Goal: Complete application form

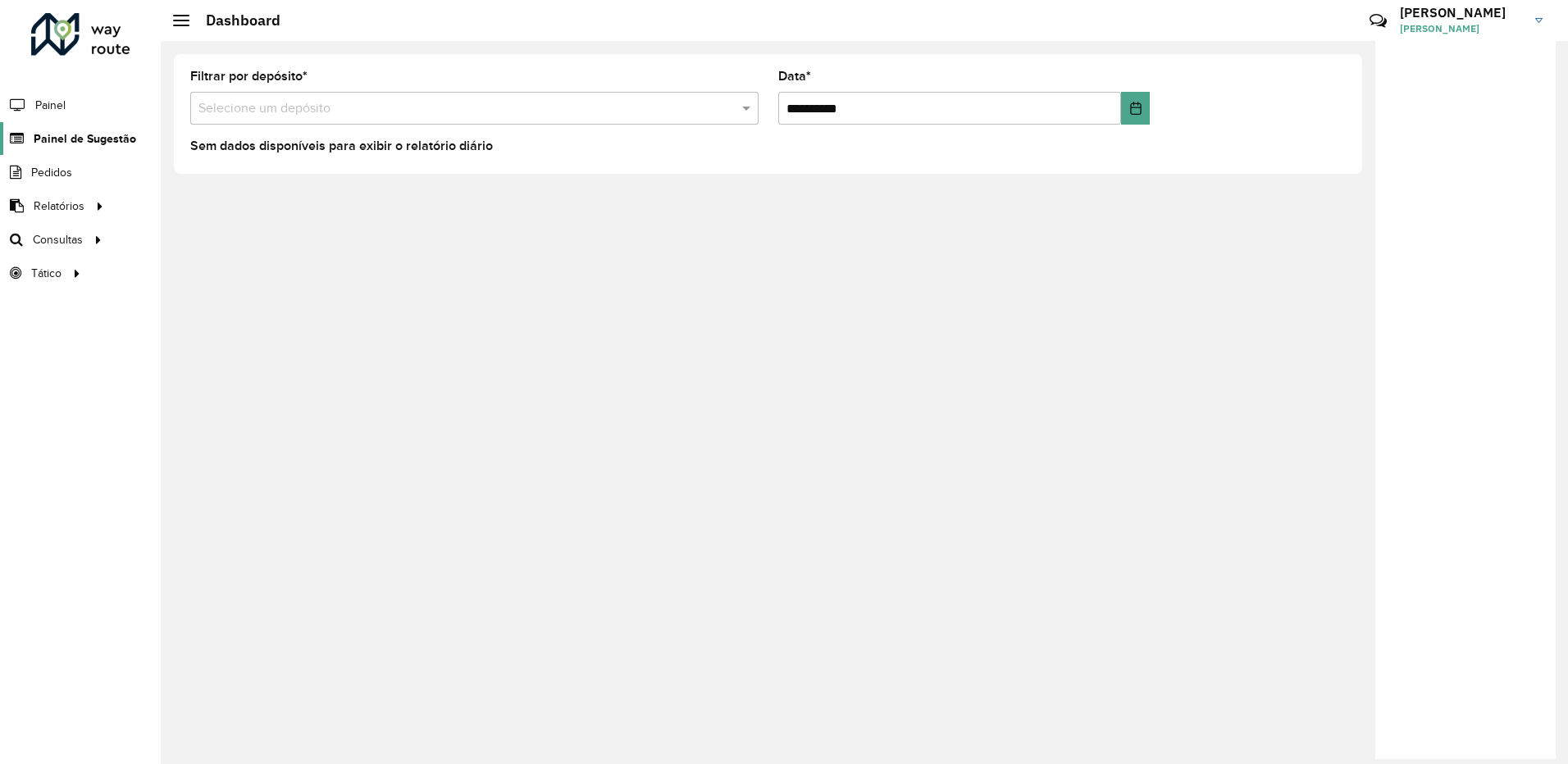
click at [63, 128] on link "Painel de Sugestão" at bounding box center [68, 139] width 136 height 33
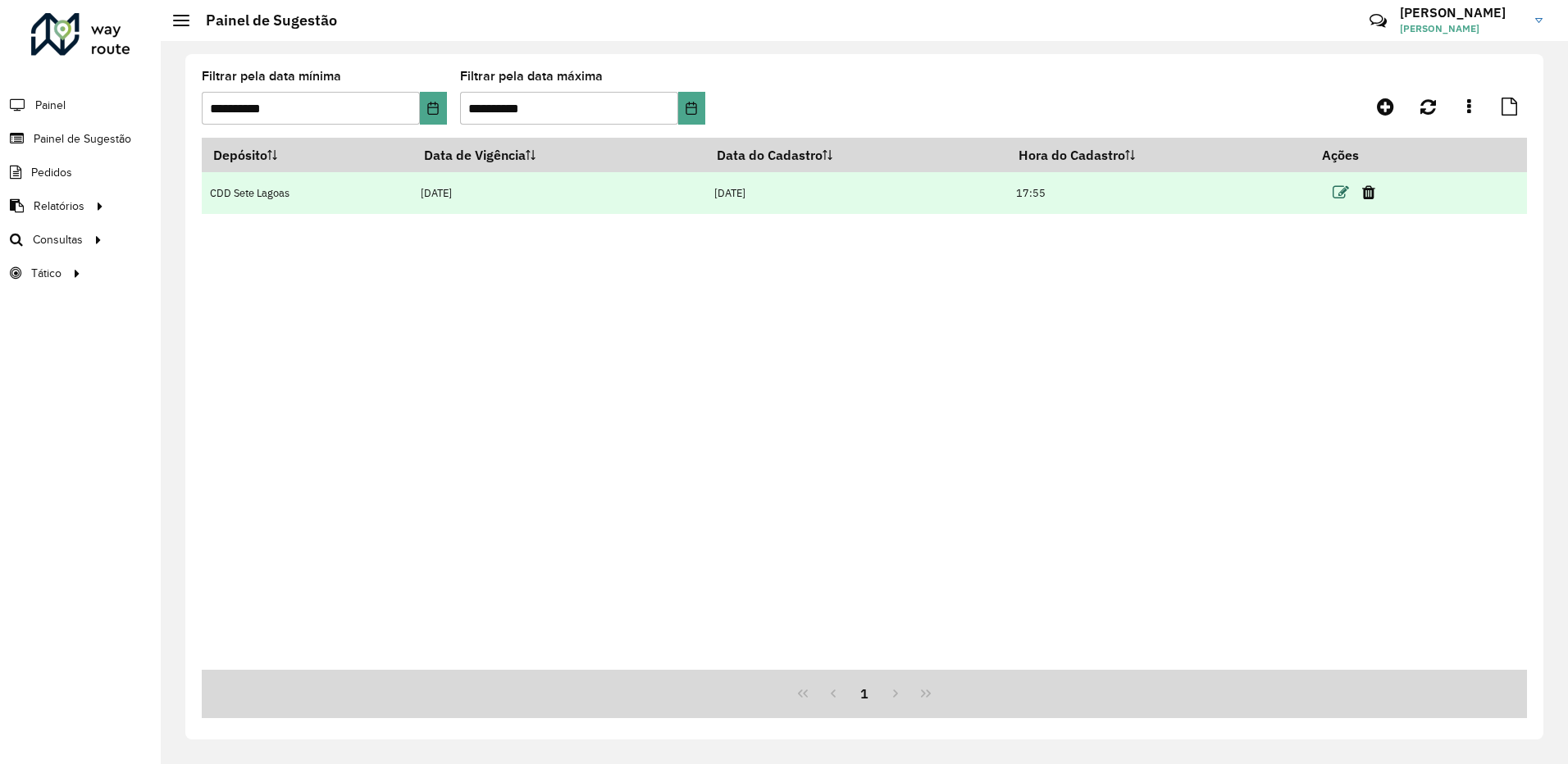
click at [1339, 191] on icon at bounding box center [1342, 192] width 17 height 17
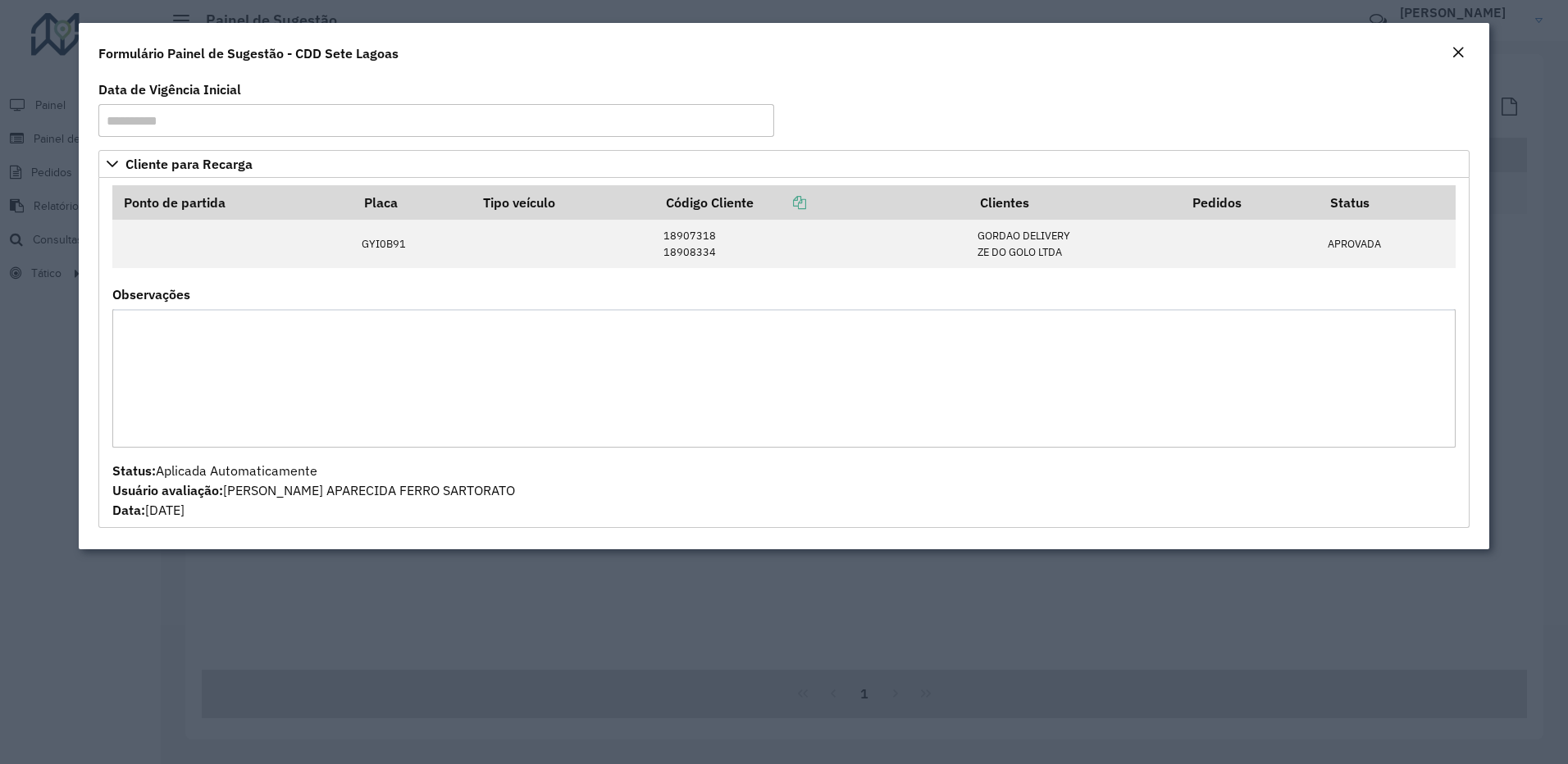
click at [1457, 54] on em "Close" at bounding box center [1458, 52] width 13 height 13
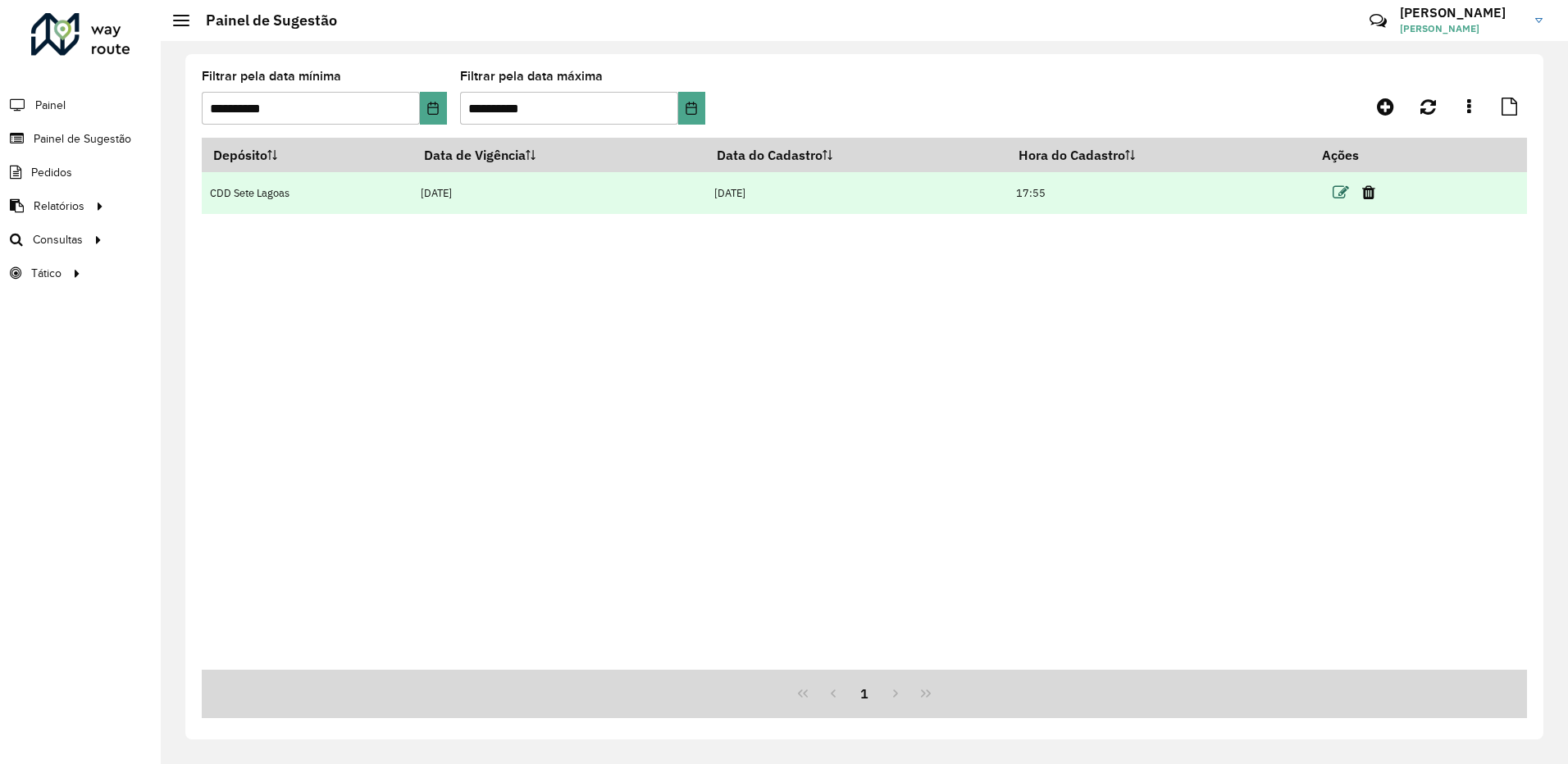
click at [1343, 192] on icon at bounding box center [1342, 192] width 17 height 17
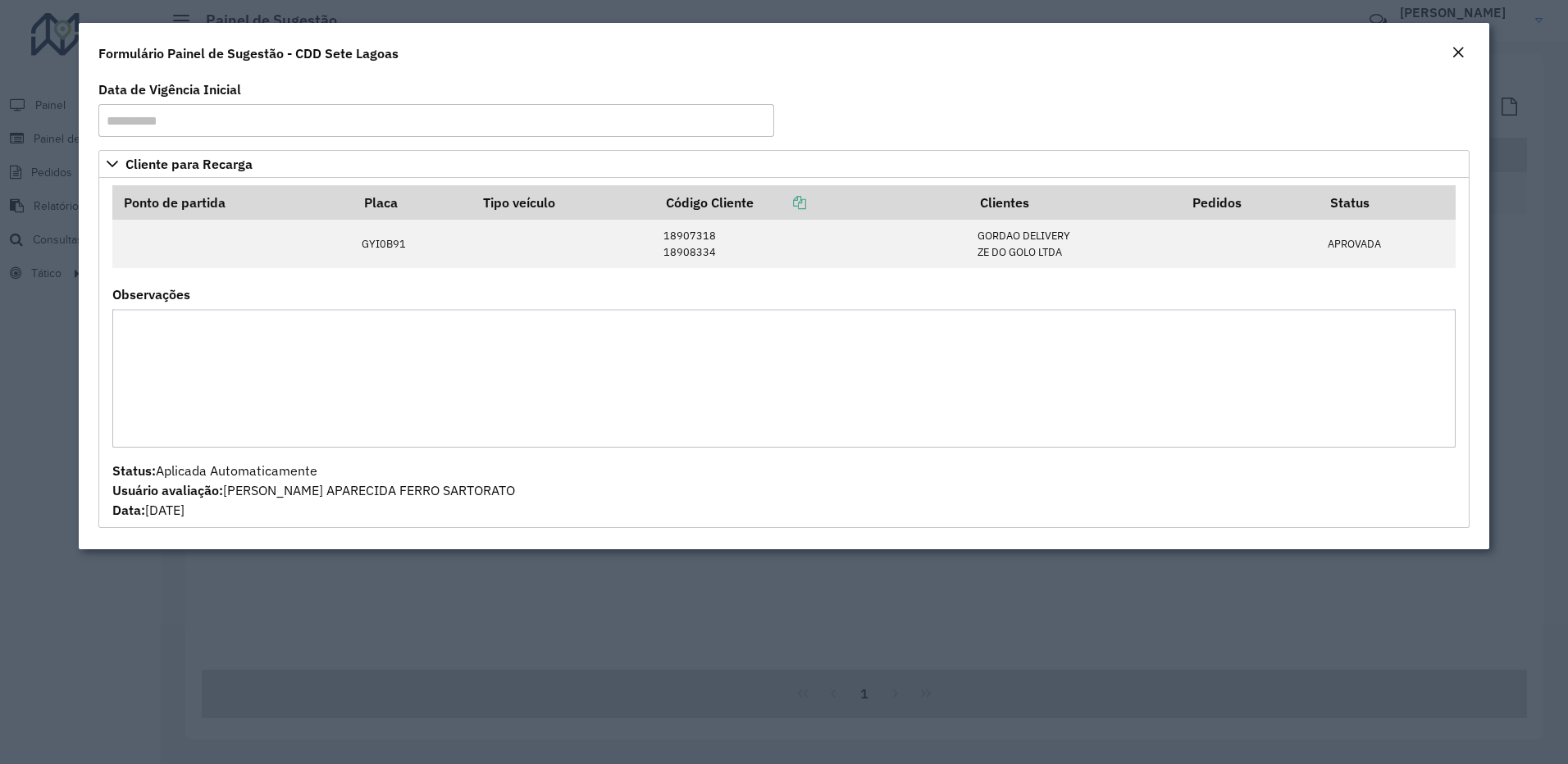
click at [1449, 52] on button "Close" at bounding box center [1458, 52] width 23 height 21
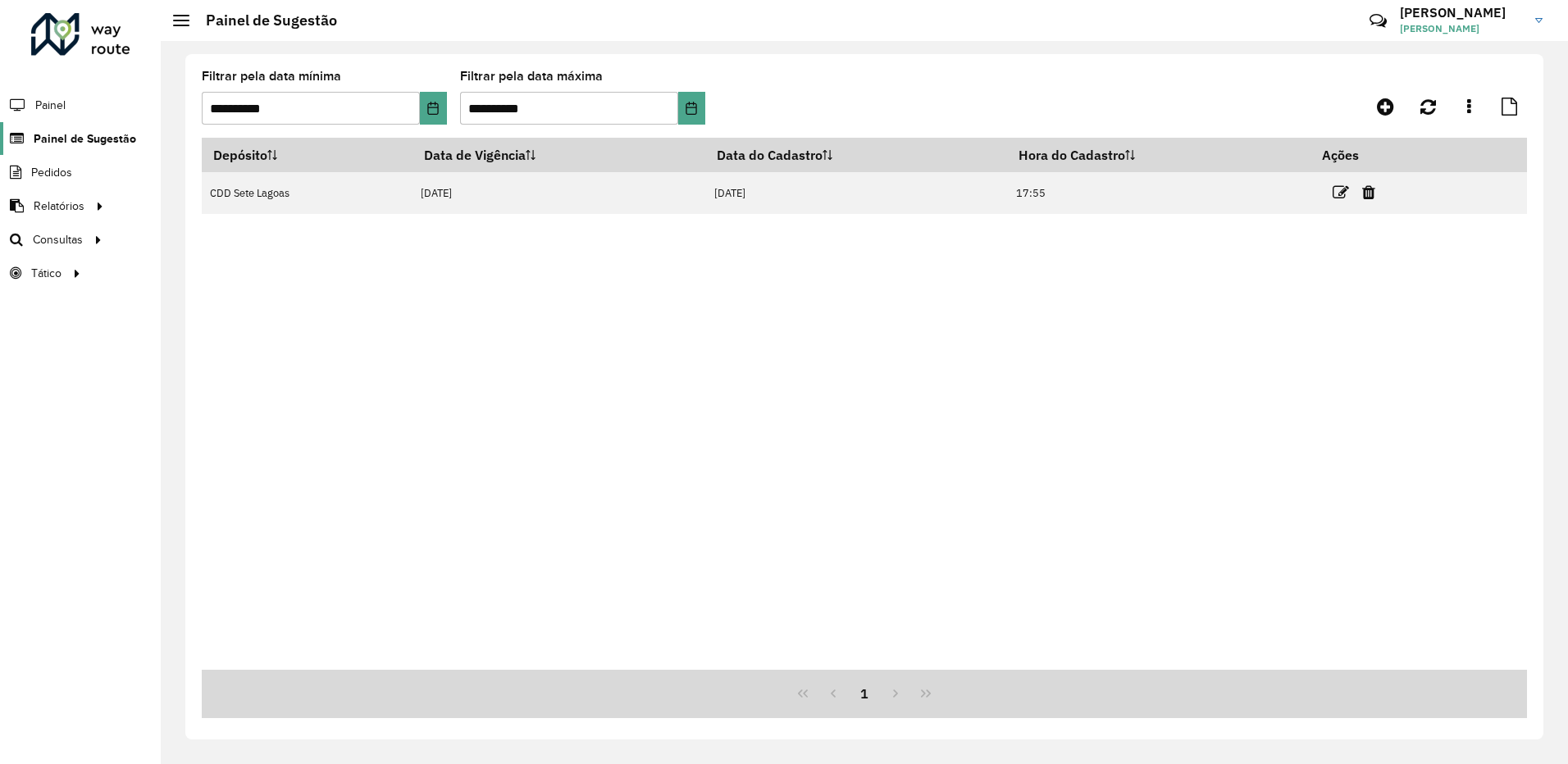
click at [109, 141] on span "Painel de Sugestão" at bounding box center [85, 139] width 102 height 17
click at [1387, 103] on icon at bounding box center [1386, 106] width 17 height 19
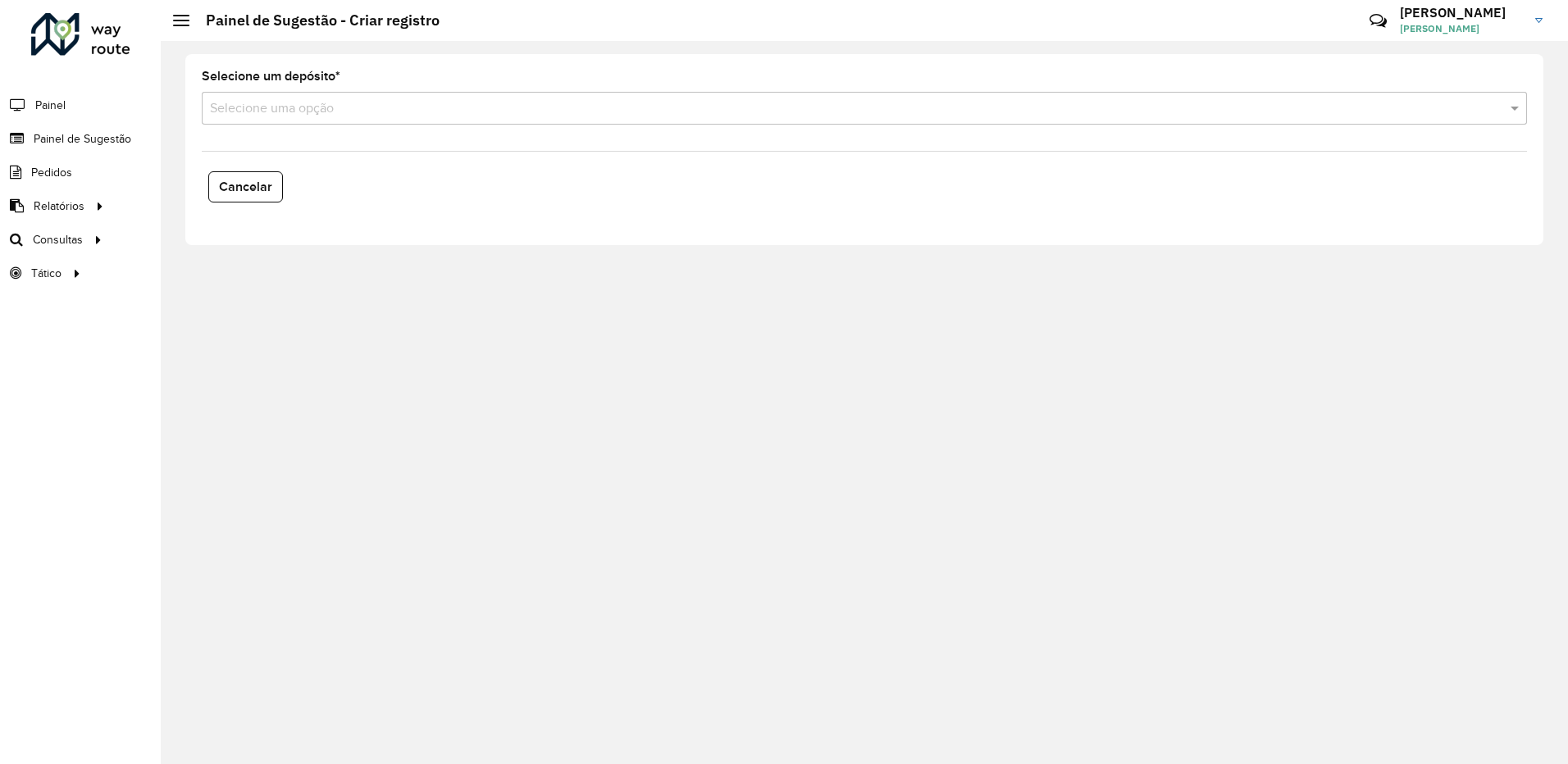
click at [284, 114] on input "text" at bounding box center [848, 109] width 1276 height 19
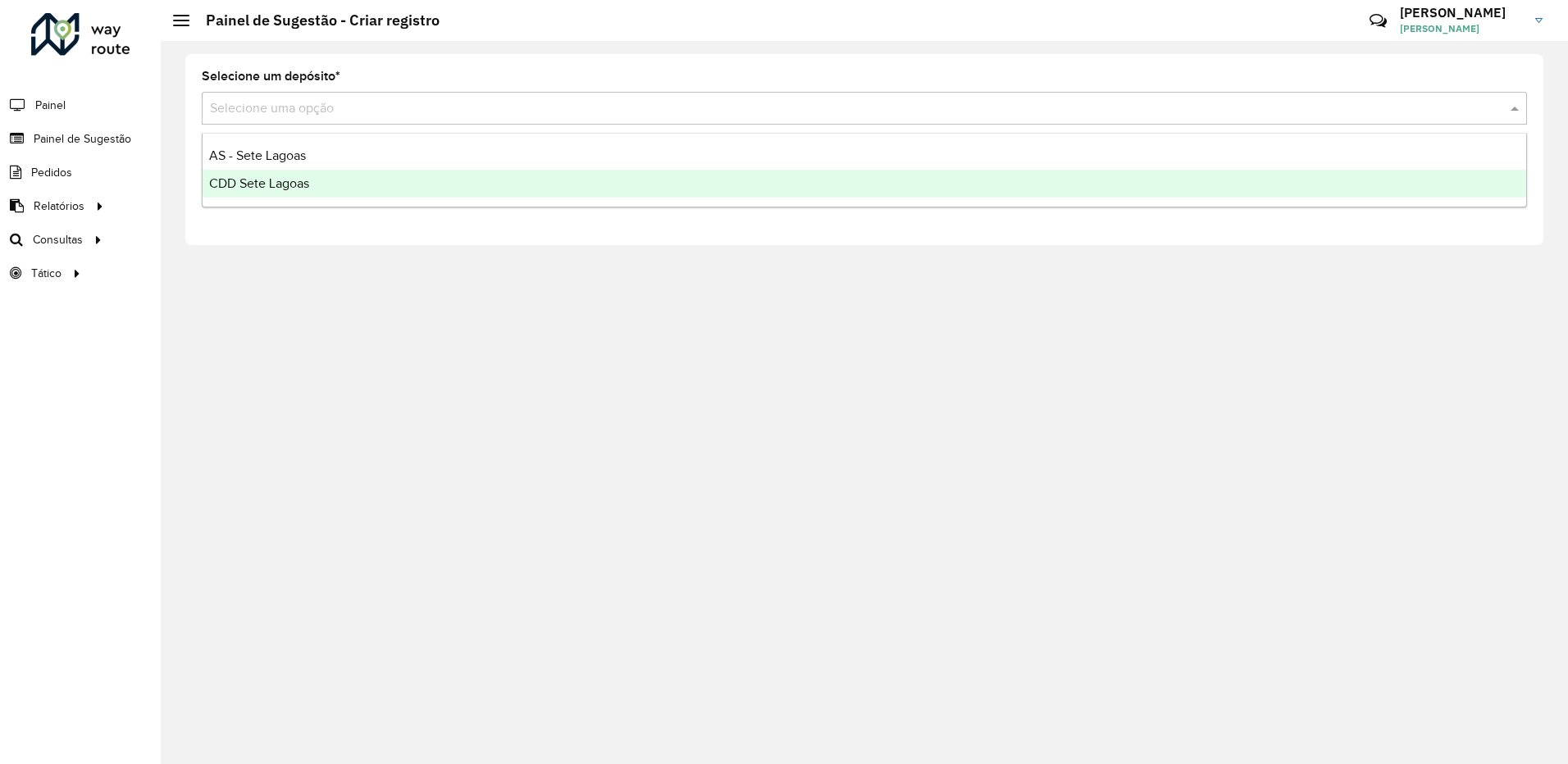
click at [278, 181] on span "CDD Sete Lagoas" at bounding box center [259, 183] width 100 height 14
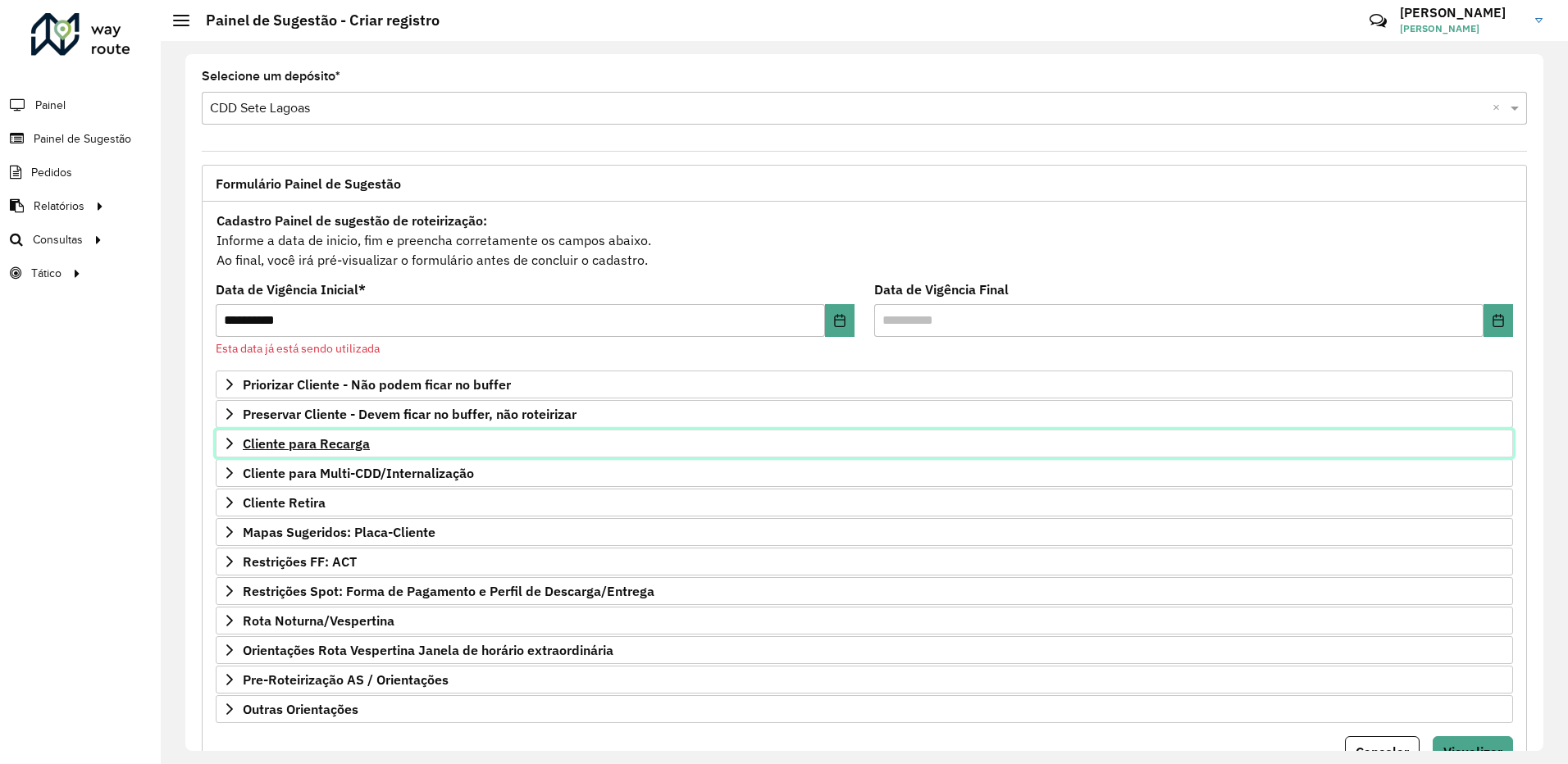
click at [227, 450] on link "Cliente para Recarga" at bounding box center [864, 444] width 1297 height 28
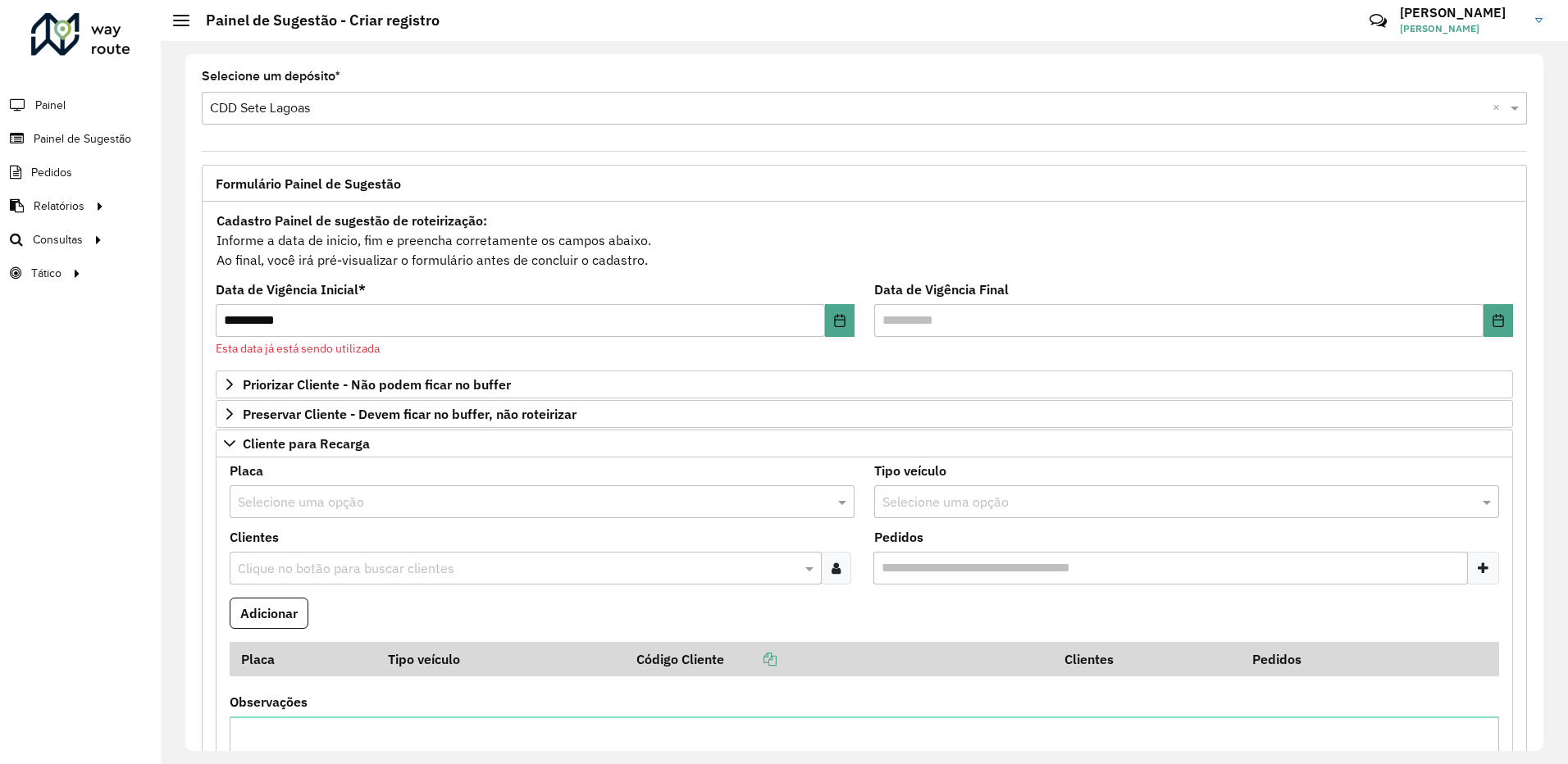
click at [316, 506] on input "text" at bounding box center [525, 502] width 575 height 19
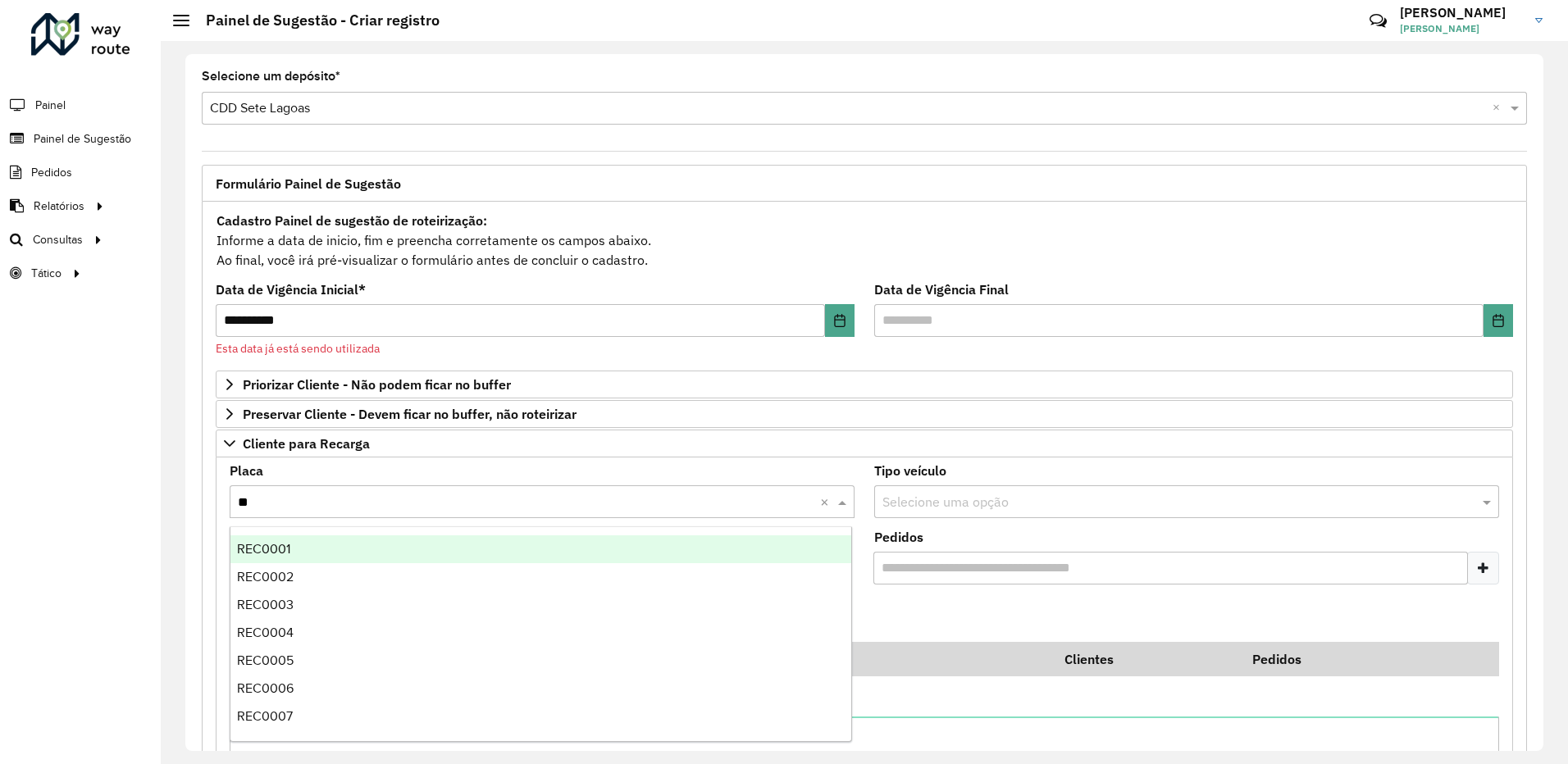
type input "***"
click at [307, 538] on div "REC0001" at bounding box center [540, 550] width 621 height 28
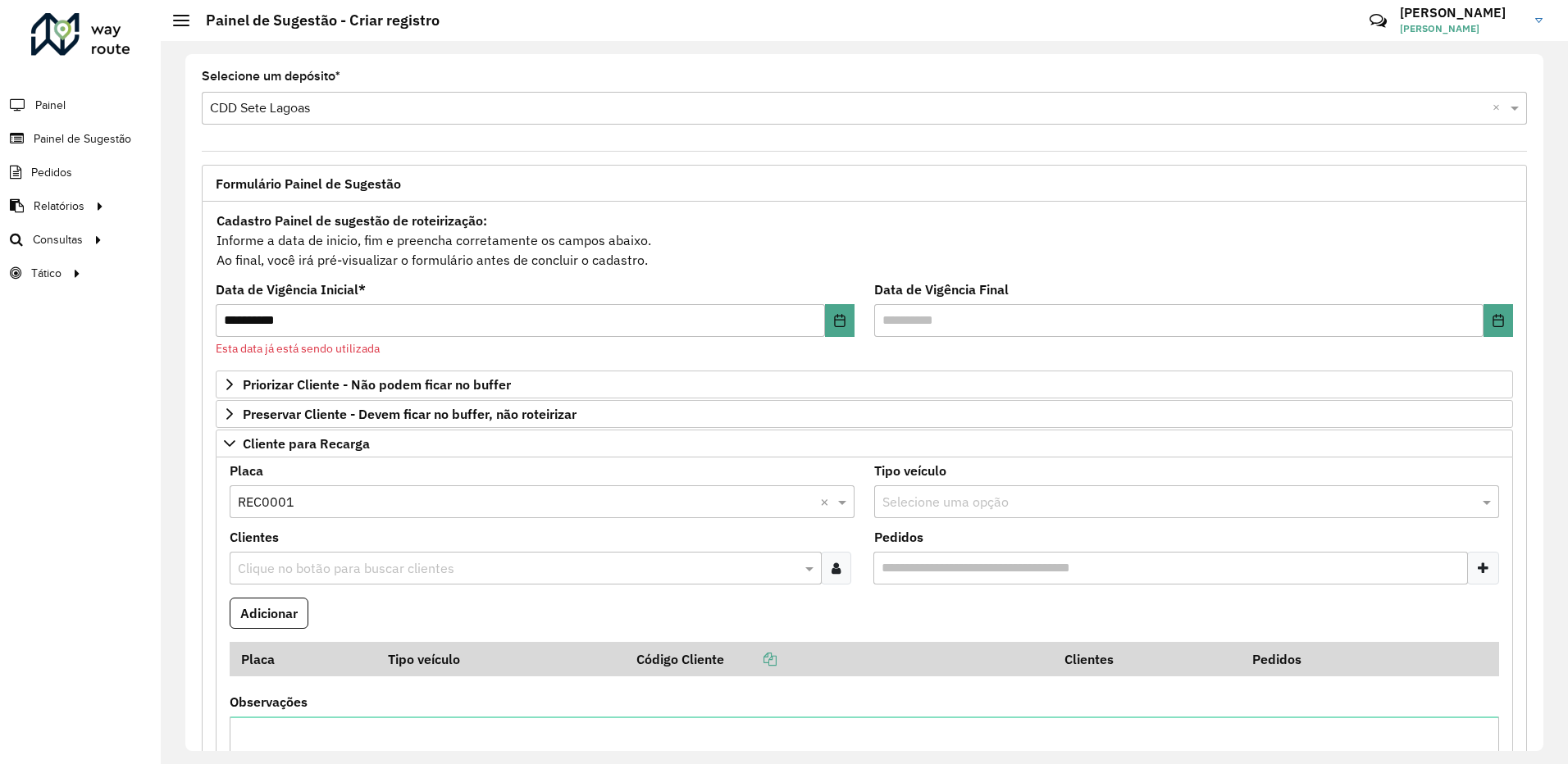
click at [316, 566] on input "text" at bounding box center [517, 569] width 567 height 19
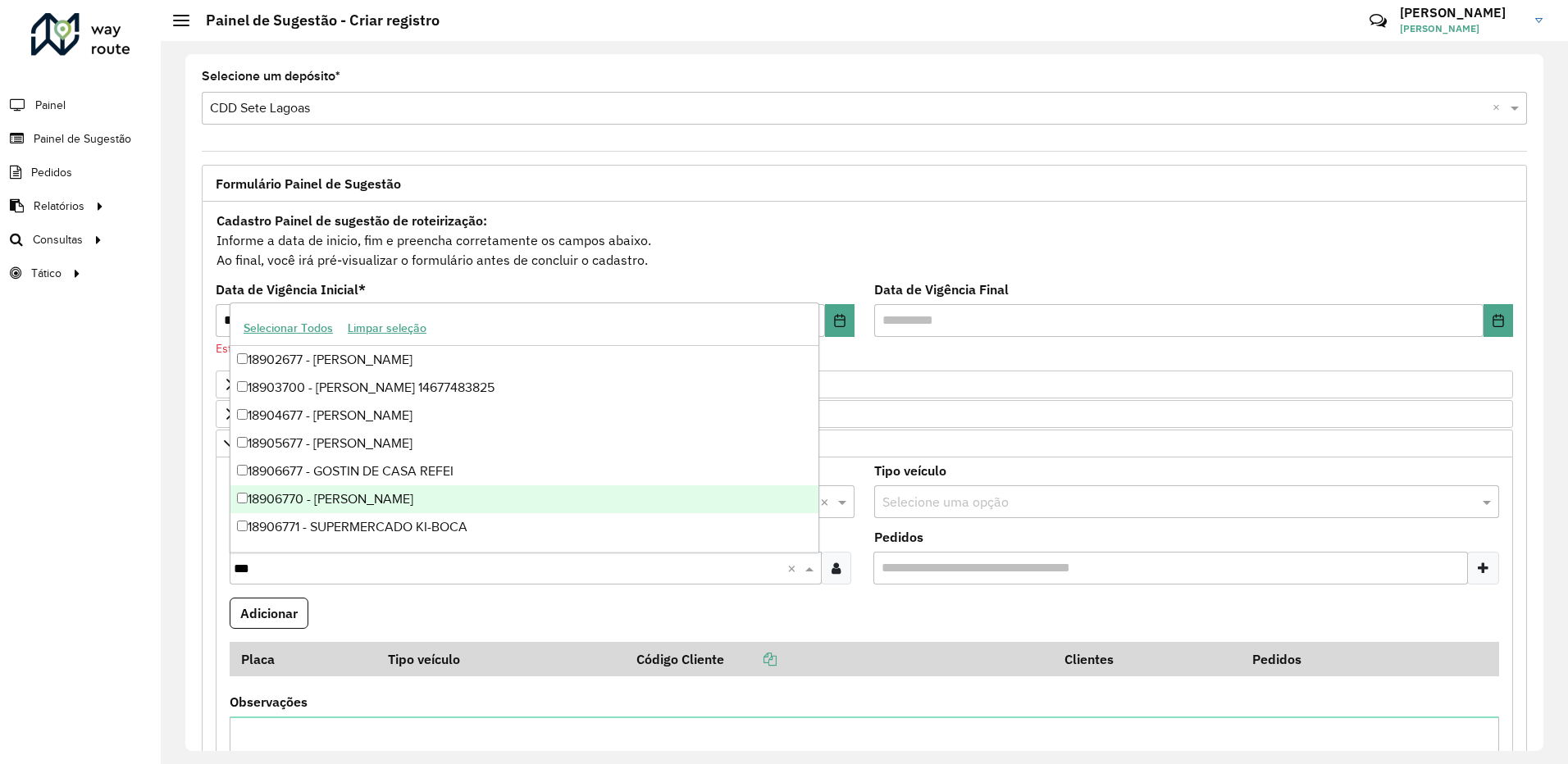
type input "****"
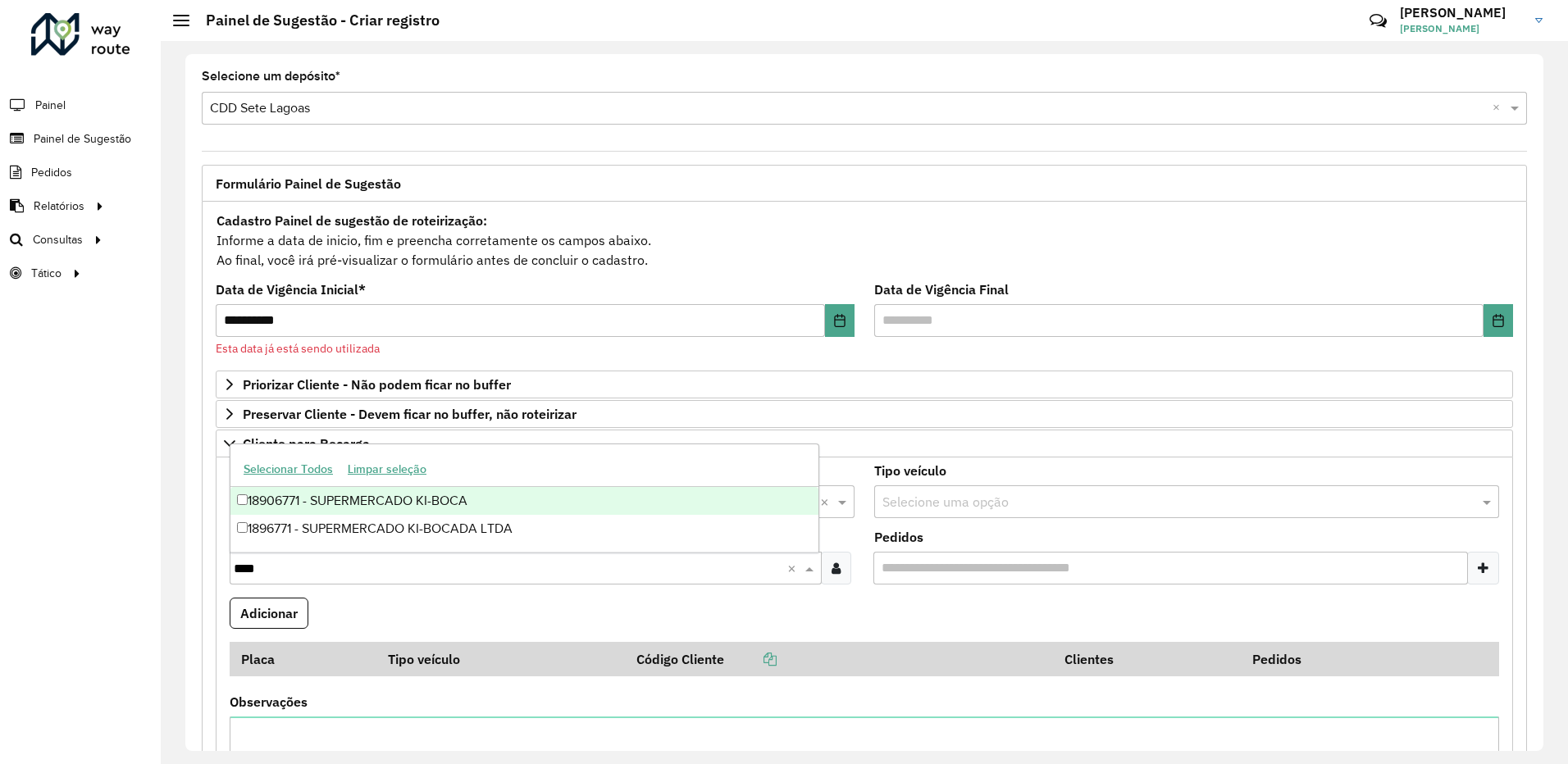
click at [386, 503] on div "18906771 - SUPERMERCADO KI-BOCA" at bounding box center [524, 501] width 588 height 28
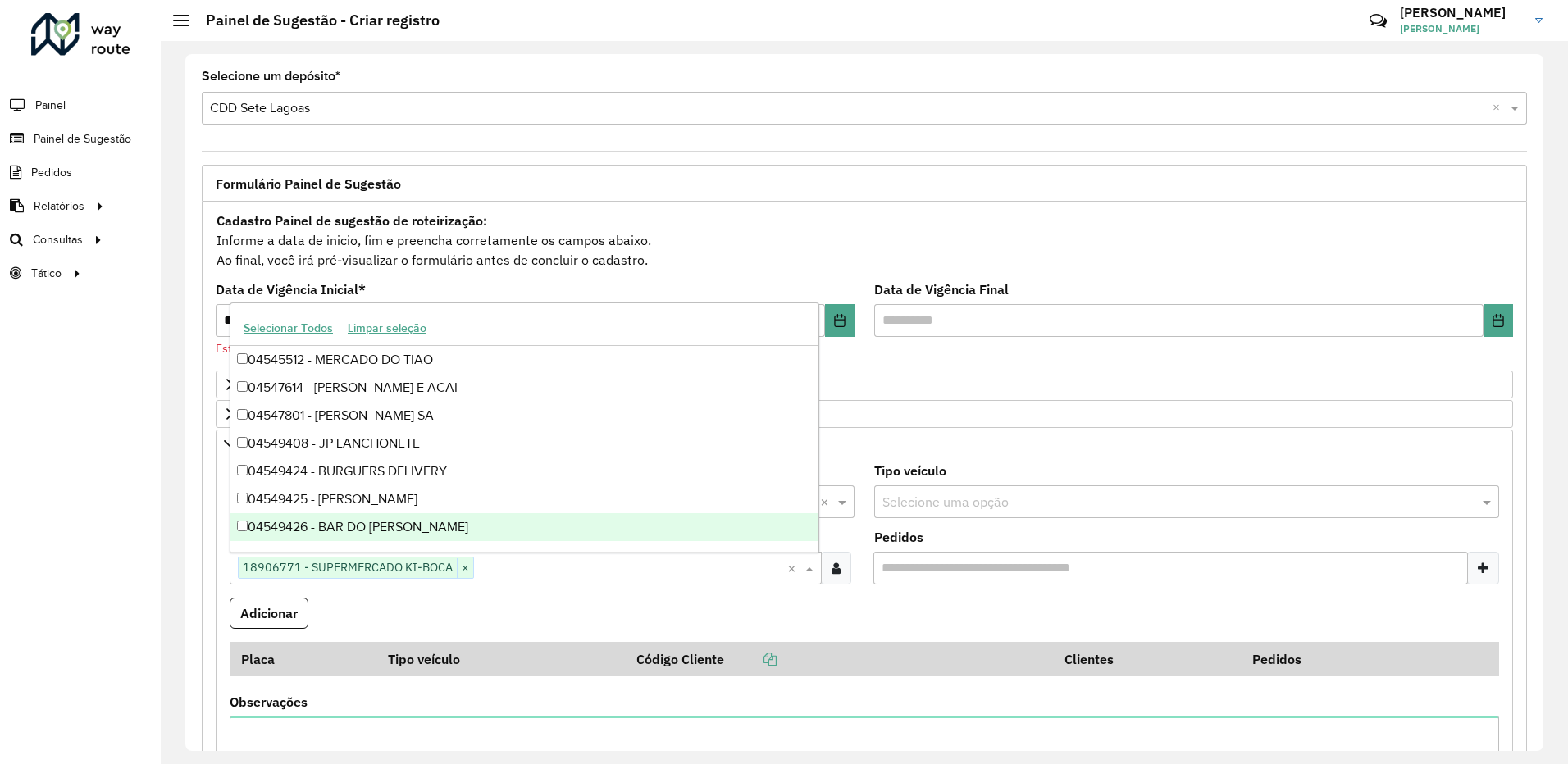
click at [296, 608] on button "Adicionar" at bounding box center [269, 613] width 79 height 31
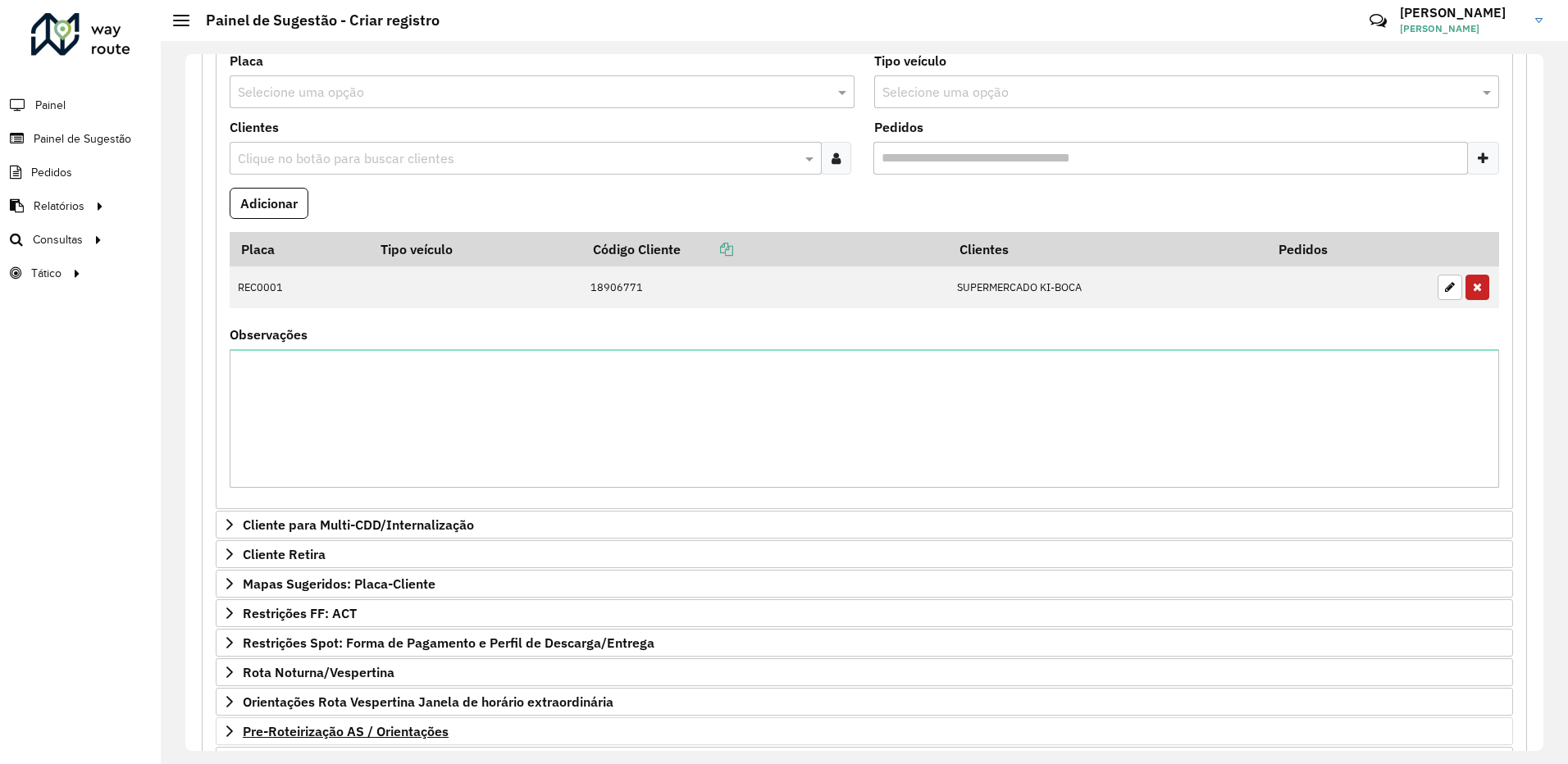
scroll to position [536, 0]
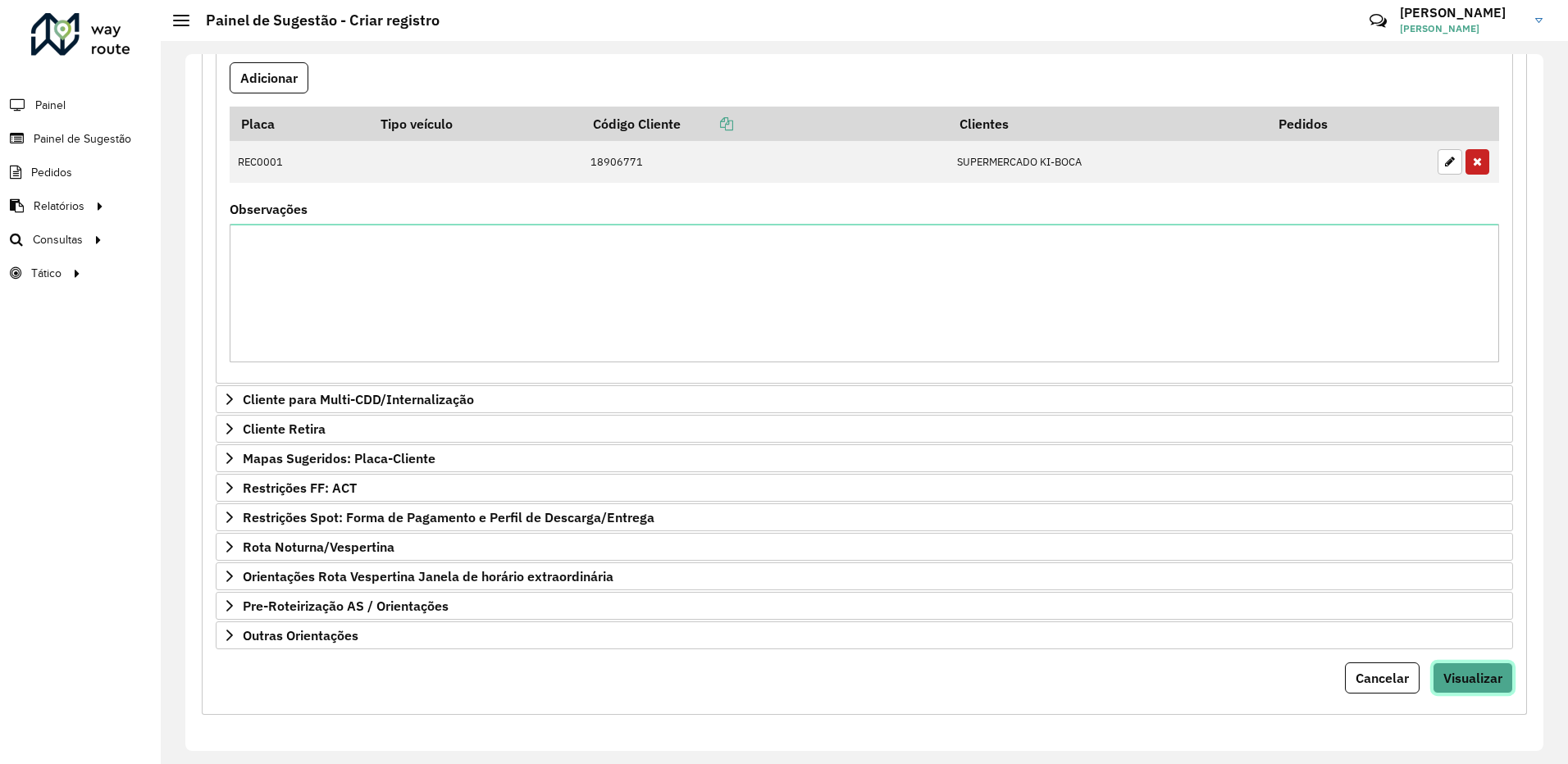
click at [1460, 679] on span "Visualizar" at bounding box center [1473, 678] width 59 height 17
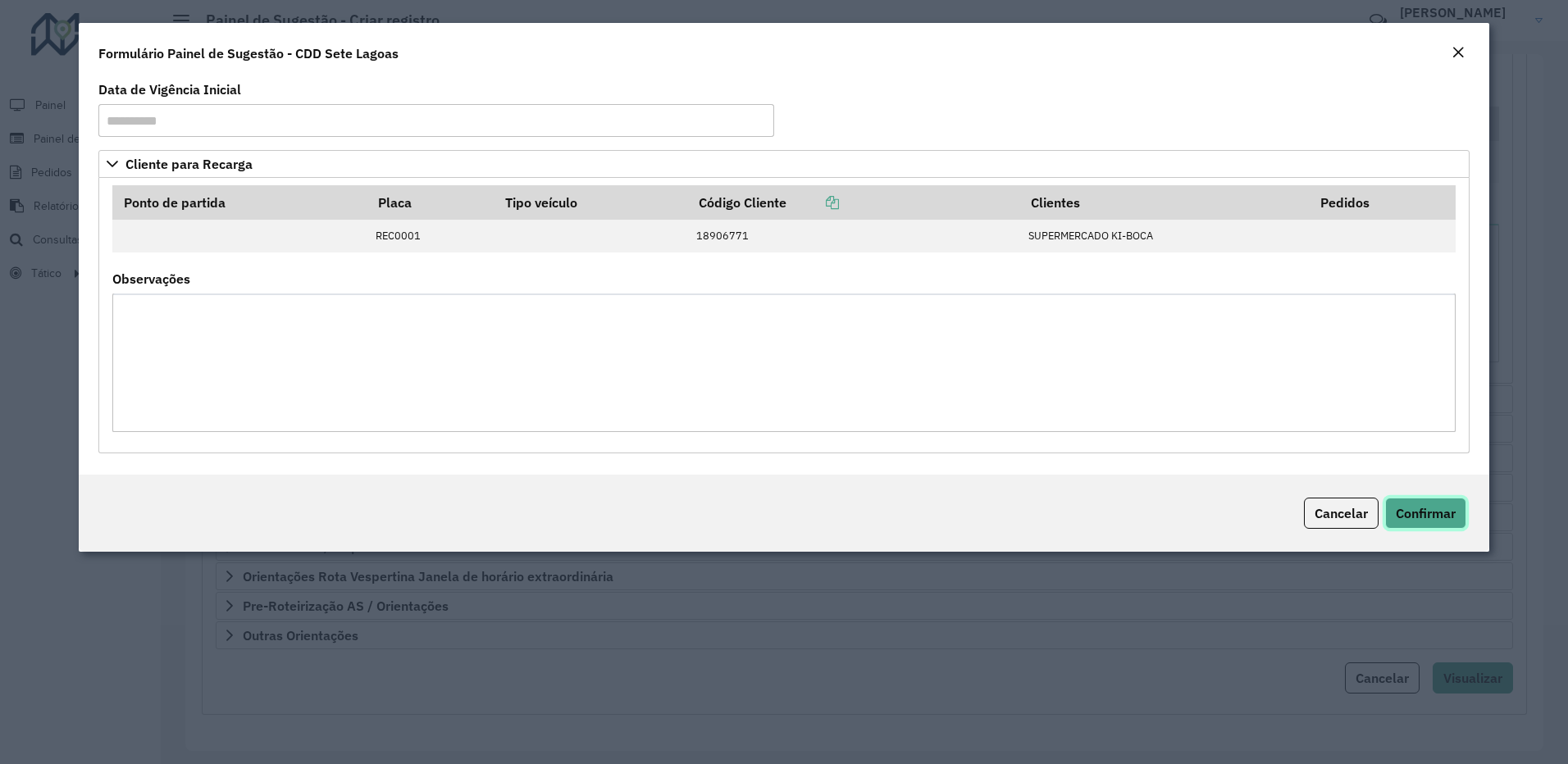
click at [1416, 509] on span "Confirmar" at bounding box center [1425, 514] width 60 height 17
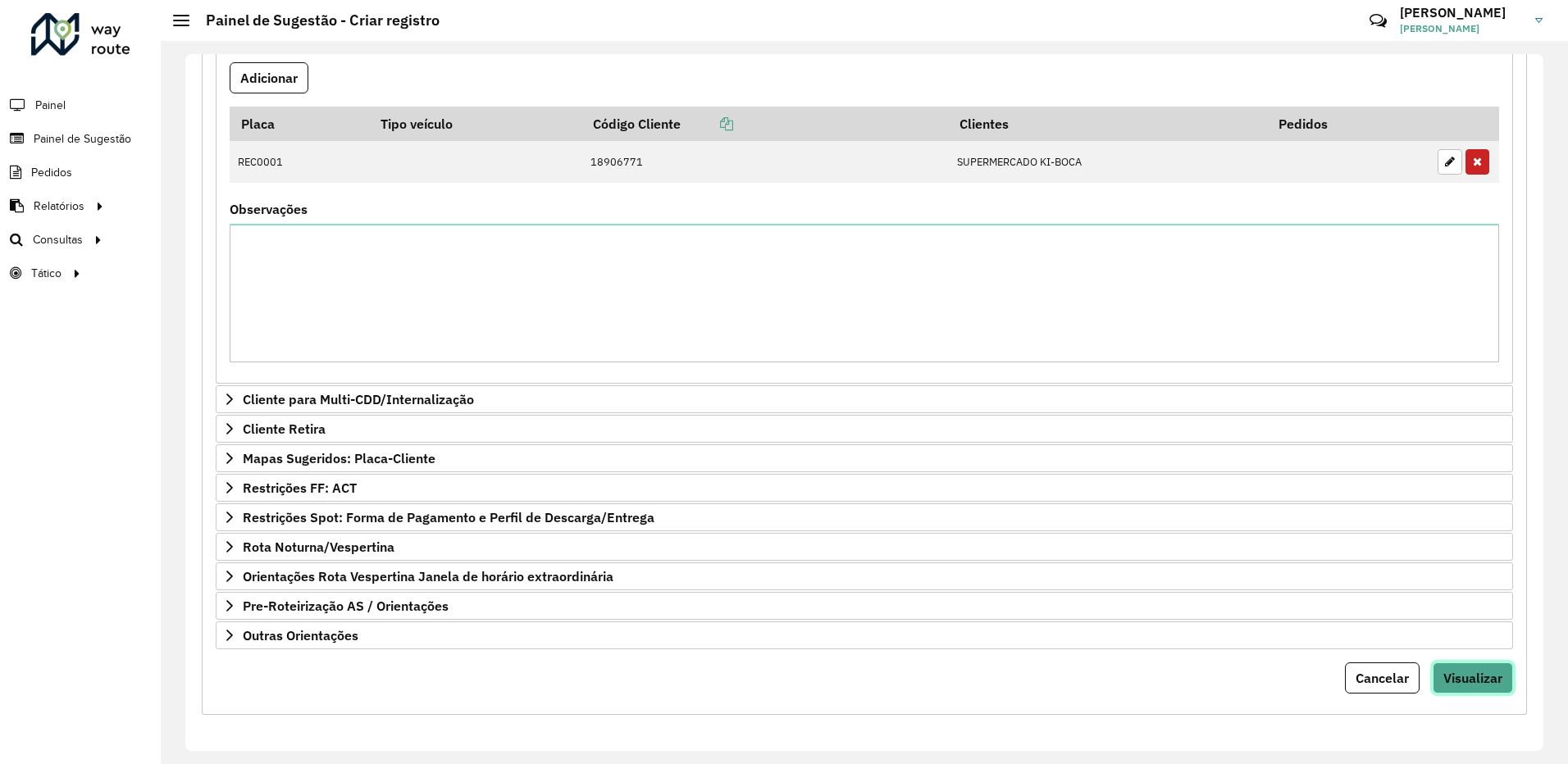
click at [1471, 673] on span "Visualizar" at bounding box center [1473, 678] width 59 height 17
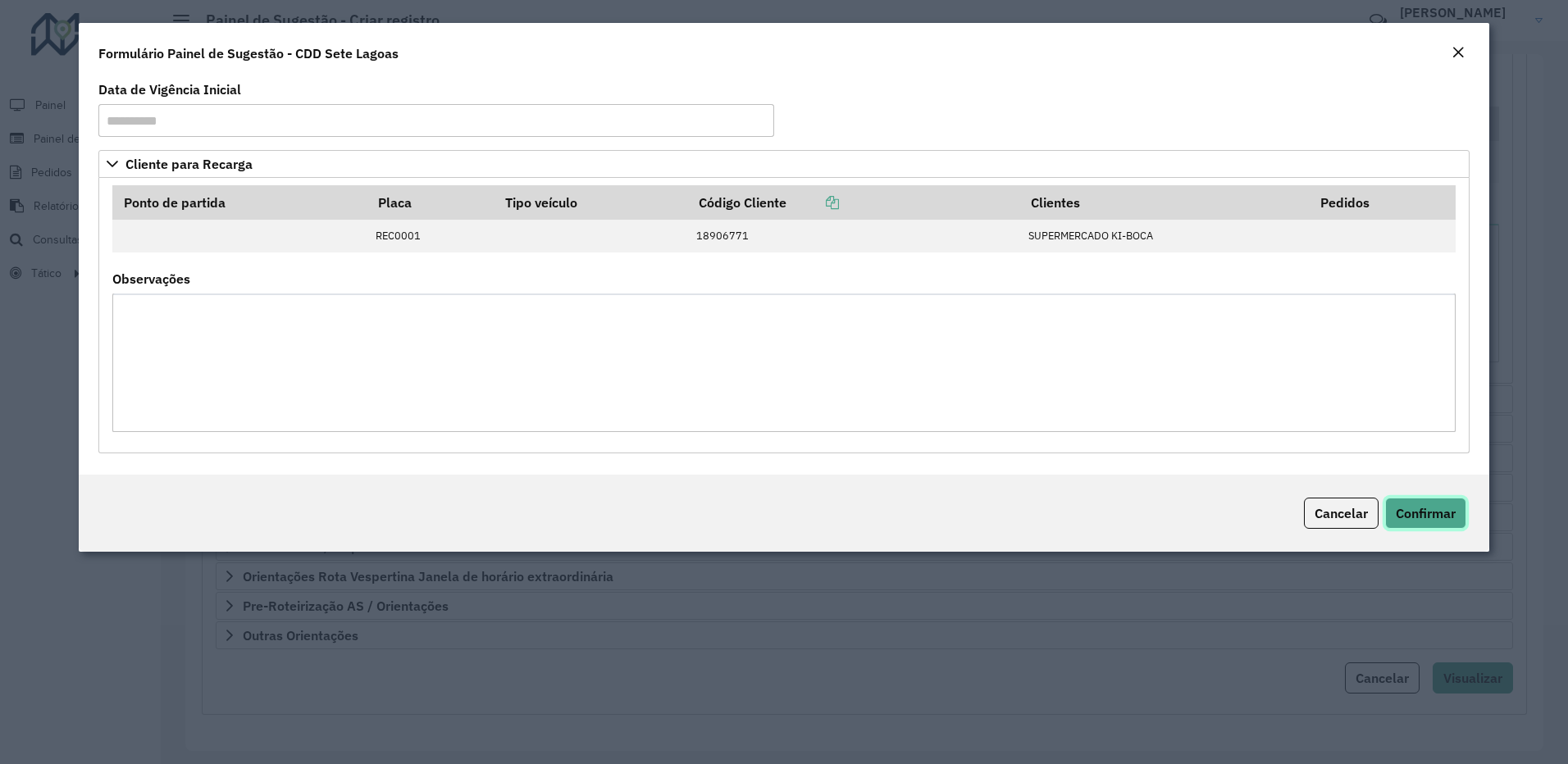
click at [1417, 521] on span "Confirmar" at bounding box center [1425, 514] width 60 height 17
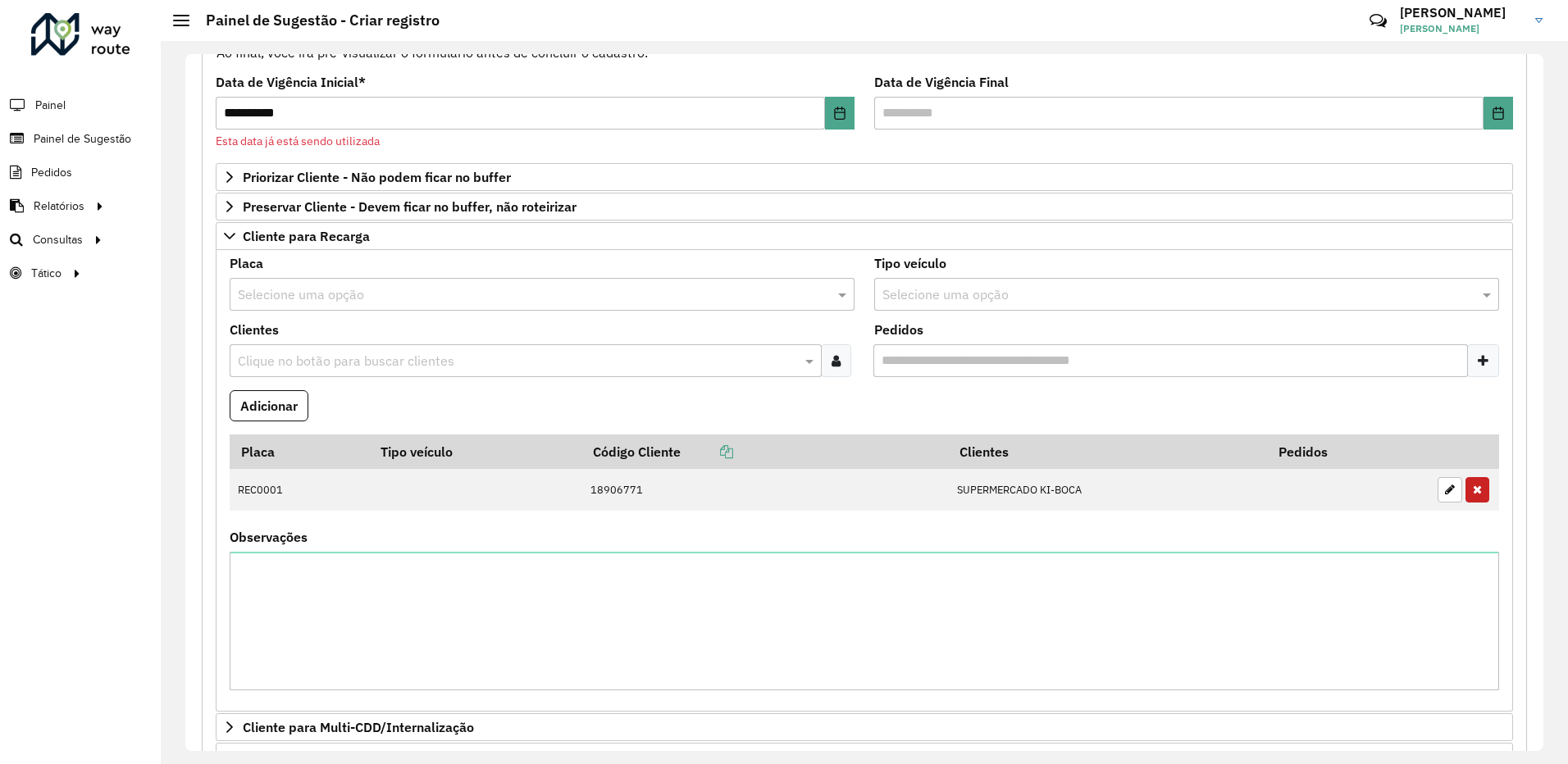
scroll to position [43, 0]
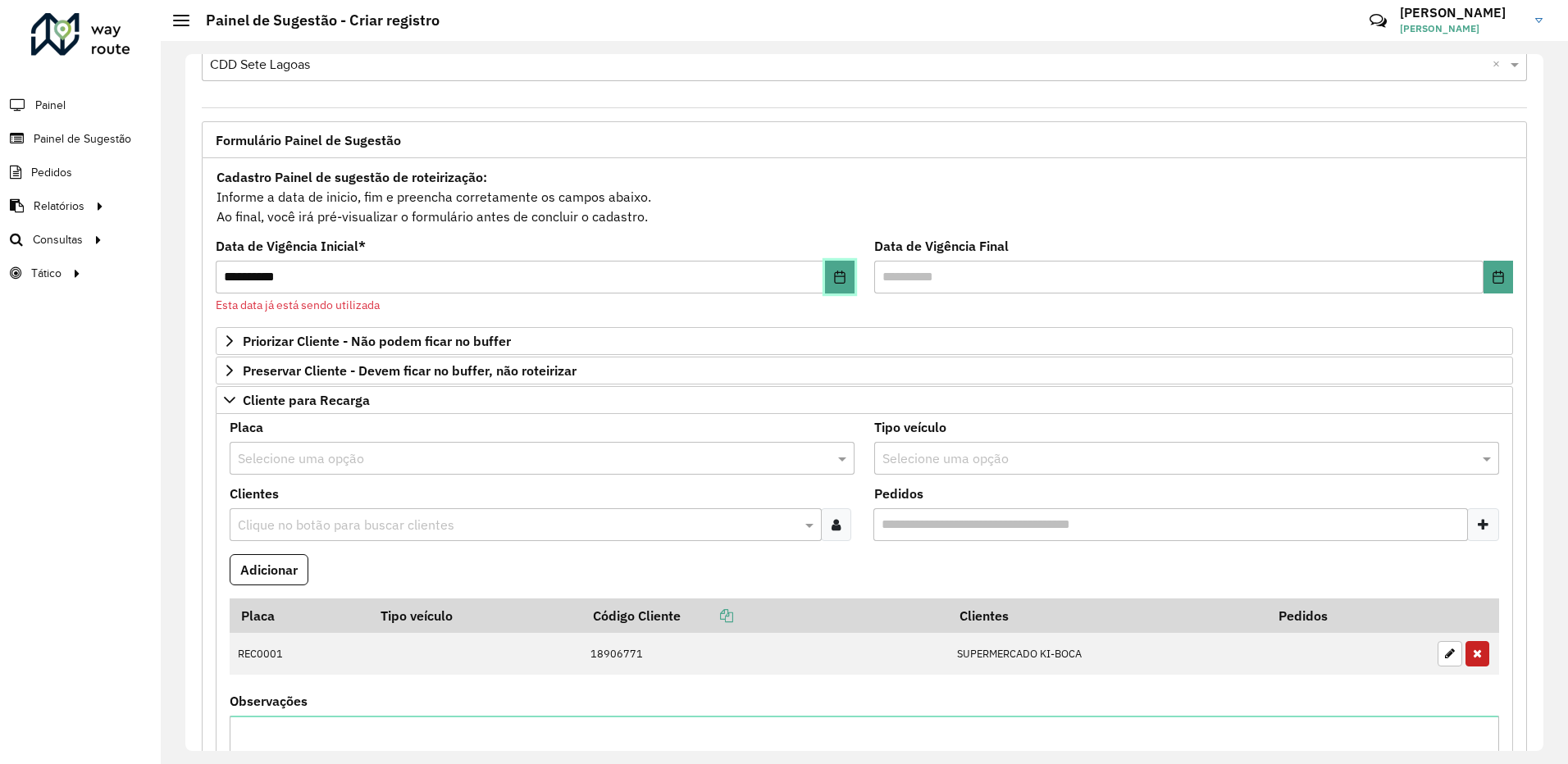
click at [852, 275] on button "Choose Date" at bounding box center [840, 277] width 29 height 33
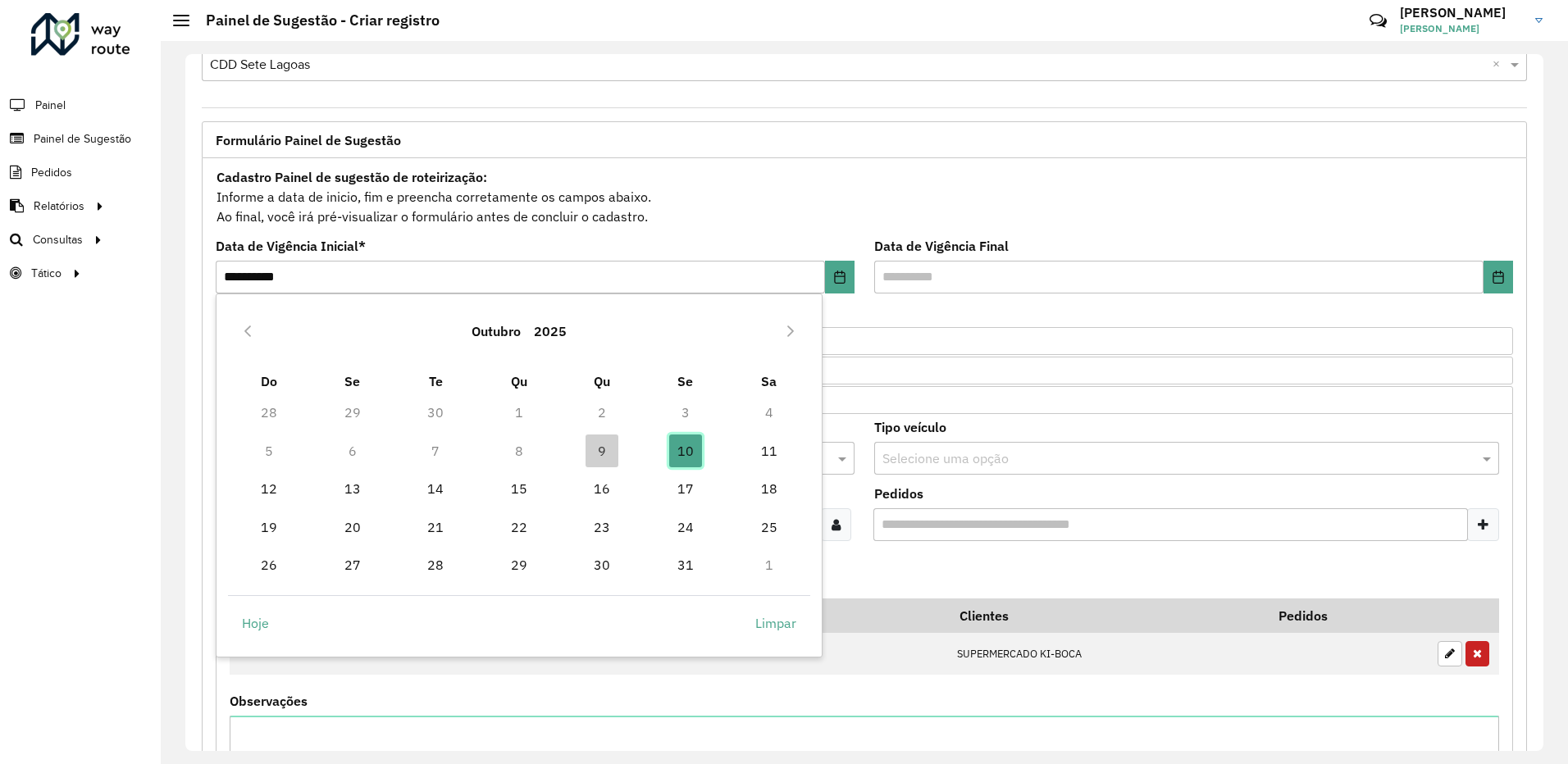
click at [701, 446] on span "10" at bounding box center [686, 451] width 33 height 33
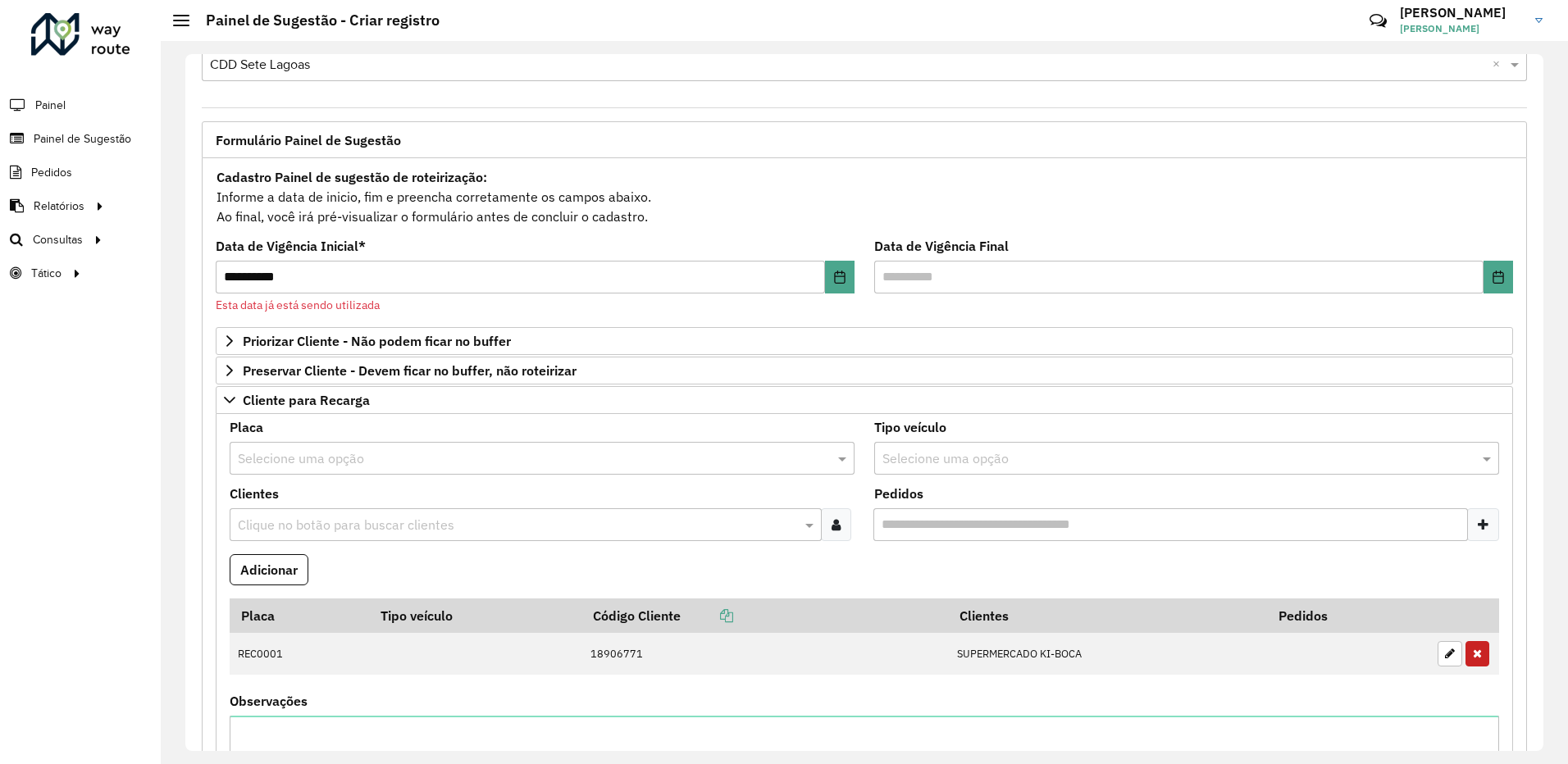
click at [819, 259] on div "**********" at bounding box center [535, 277] width 639 height 74
click at [831, 260] on button "Choose Date" at bounding box center [840, 277] width 29 height 33
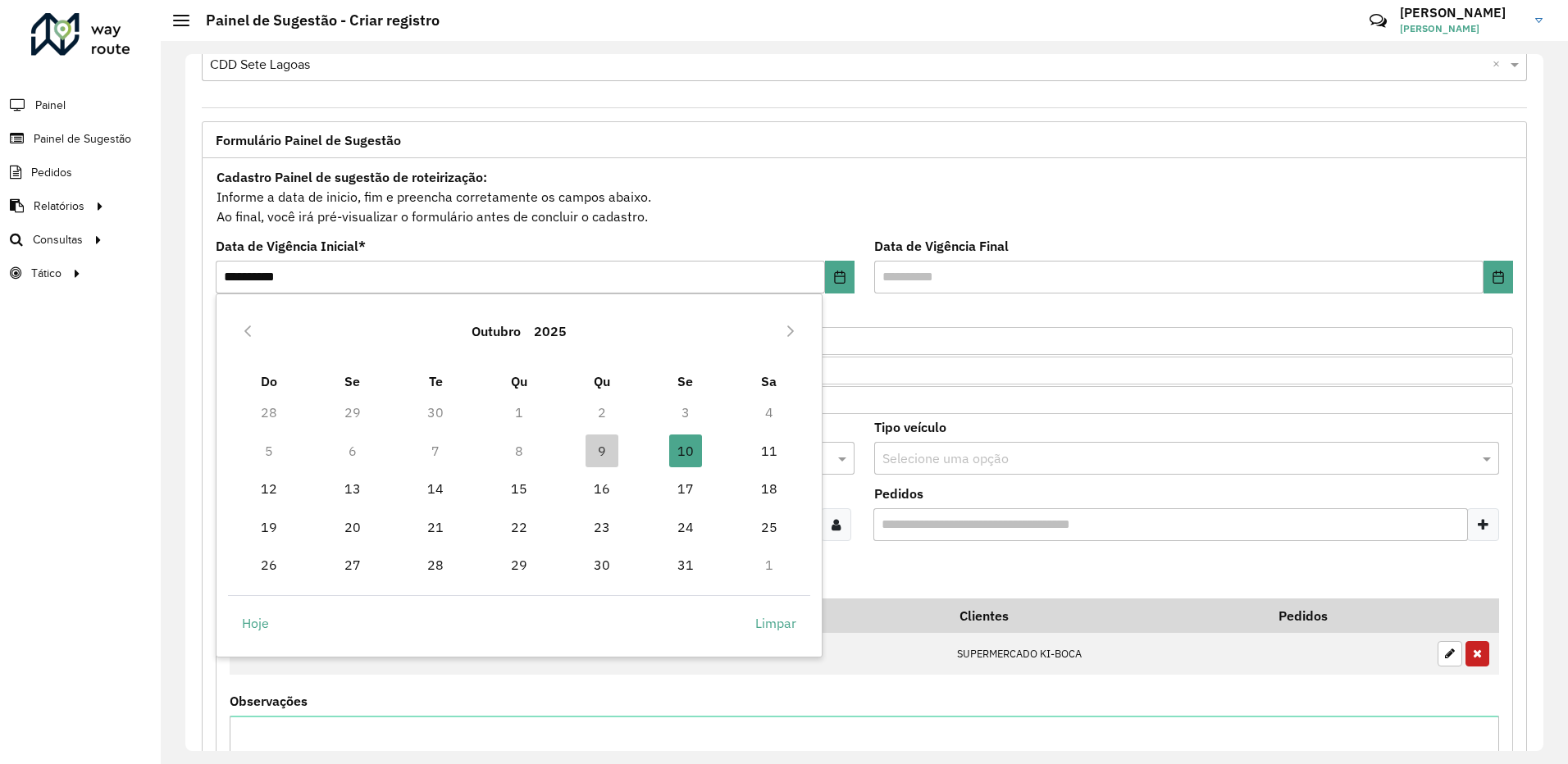
click at [749, 453] on td "11" at bounding box center [769, 450] width 84 height 38
click at [755, 453] on span "11" at bounding box center [770, 451] width 33 height 33
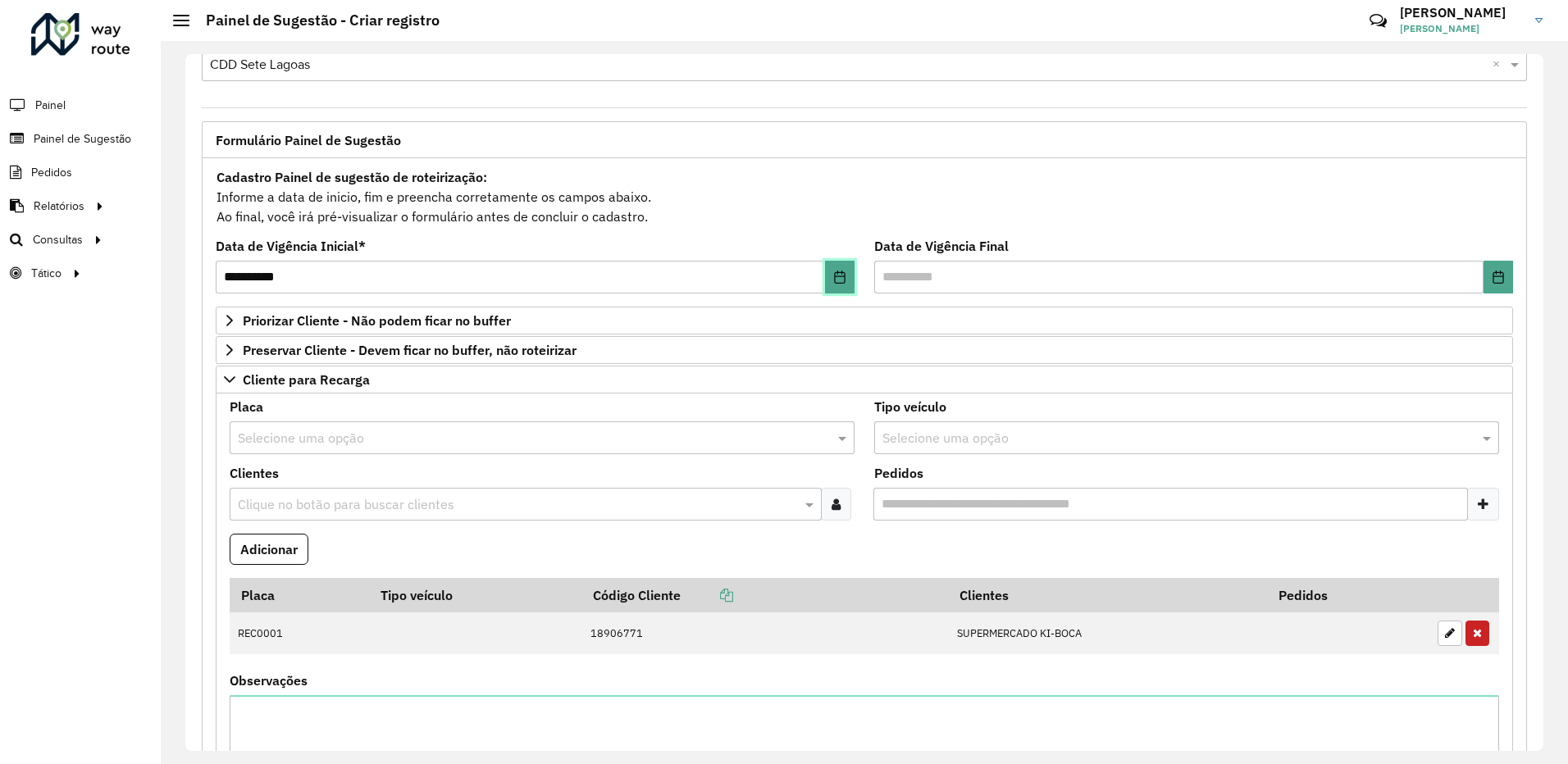
click at [827, 269] on button "Choose Date" at bounding box center [840, 277] width 29 height 33
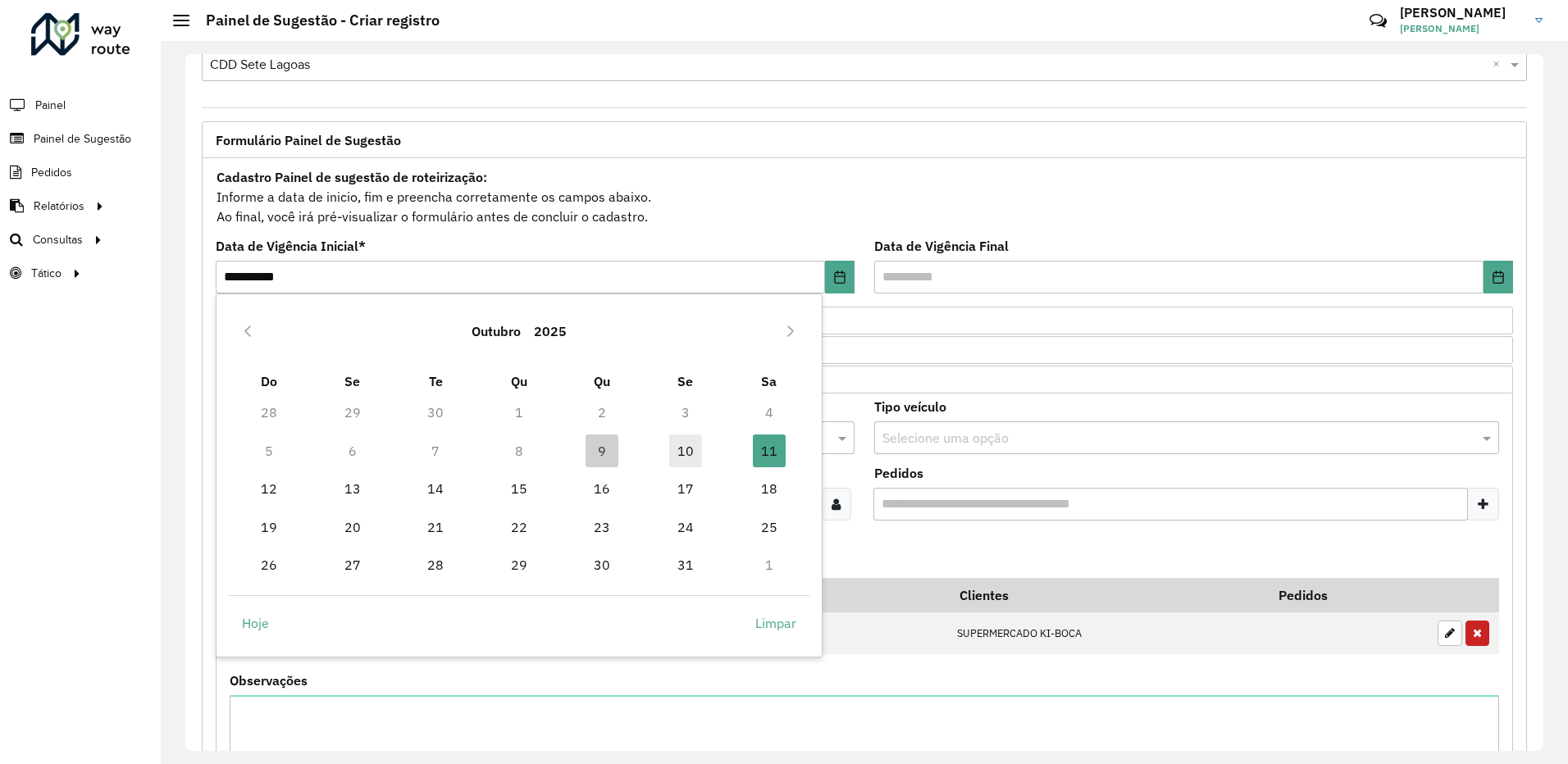
click at [691, 454] on span "10" at bounding box center [686, 451] width 33 height 33
type input "**********"
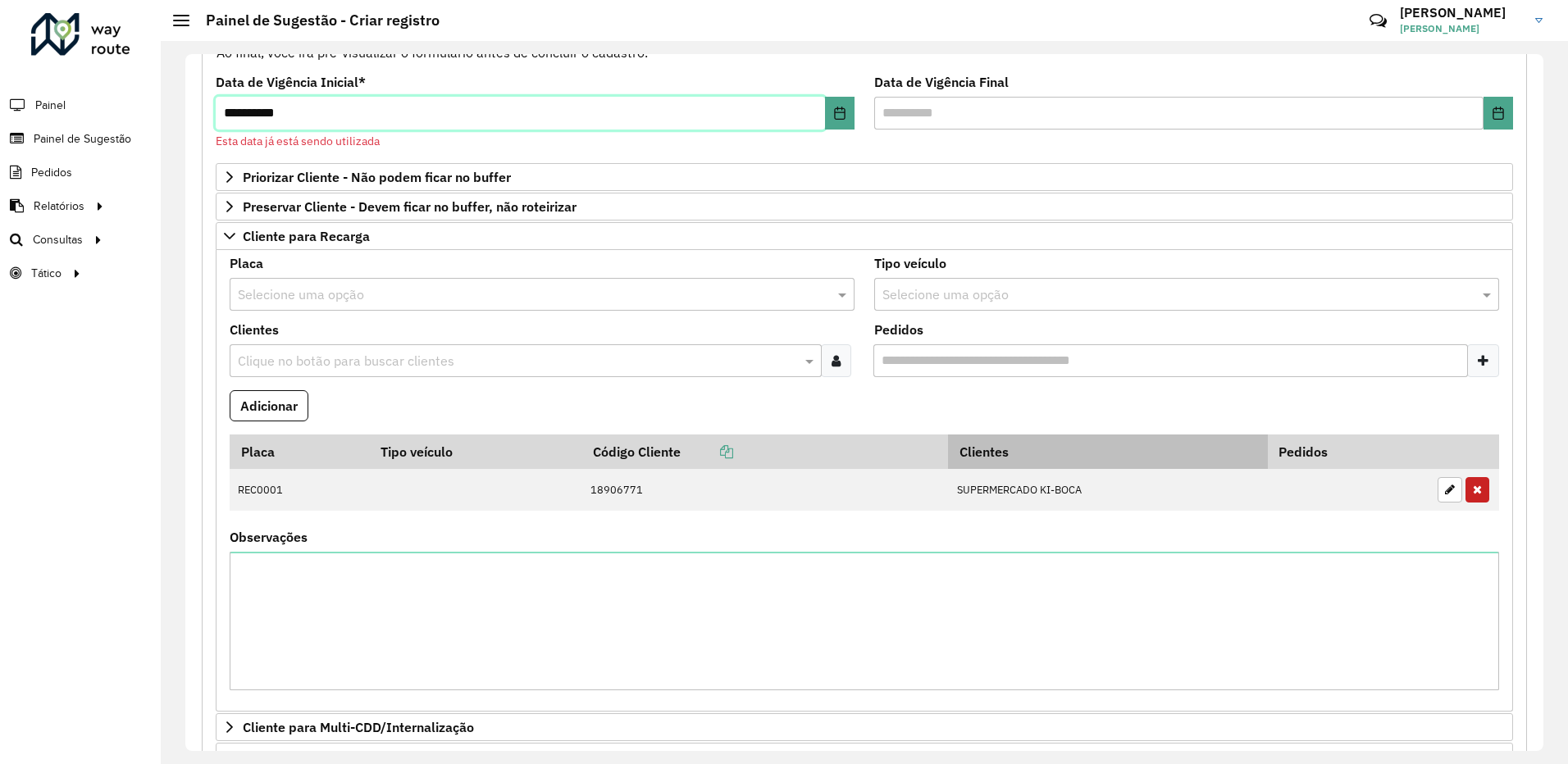
scroll to position [289, 0]
